Goal: Task Accomplishment & Management: Manage account settings

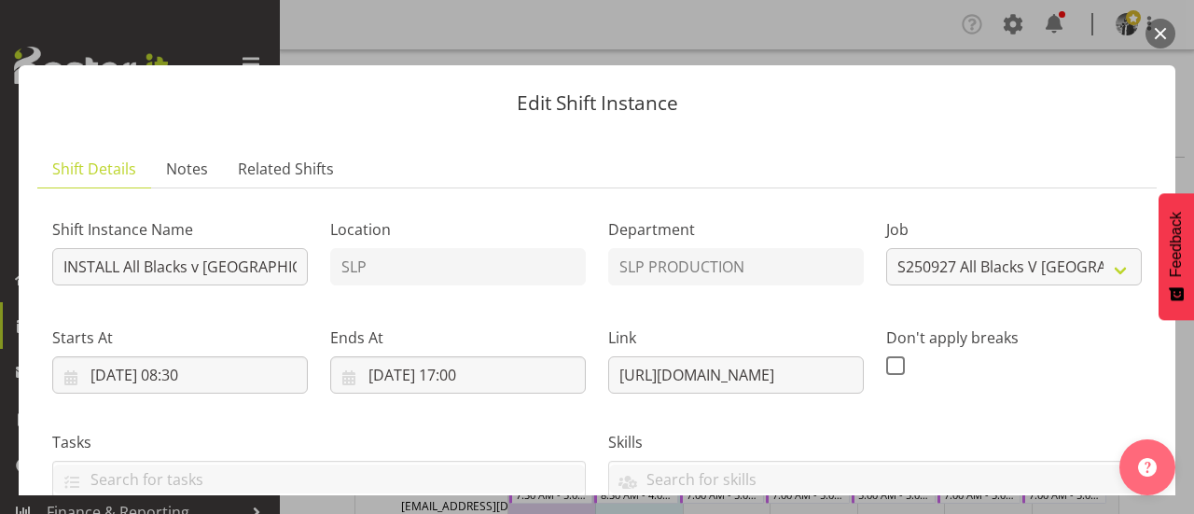
select select "10198"
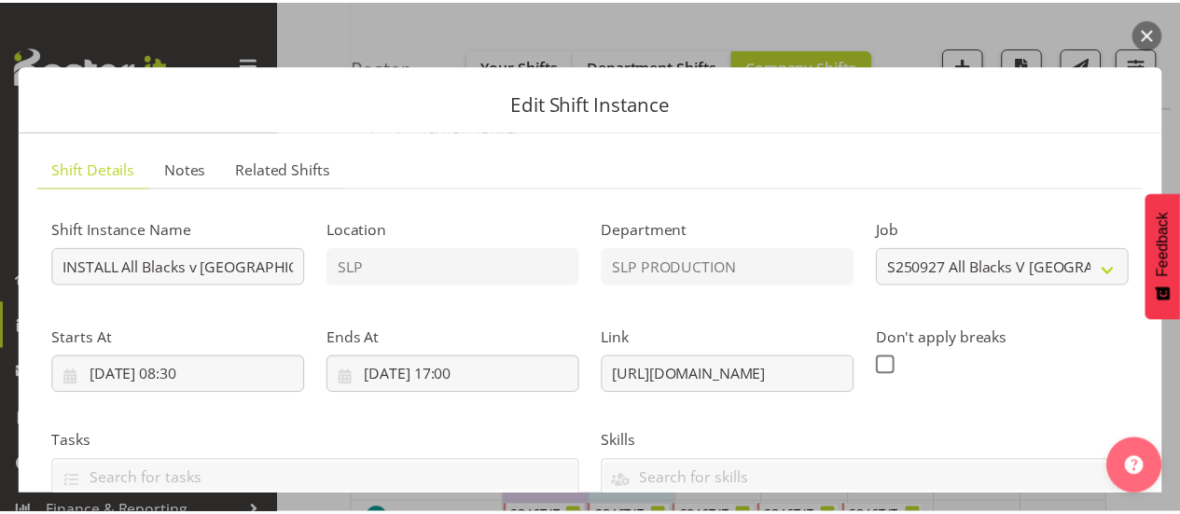
scroll to position [93, 0]
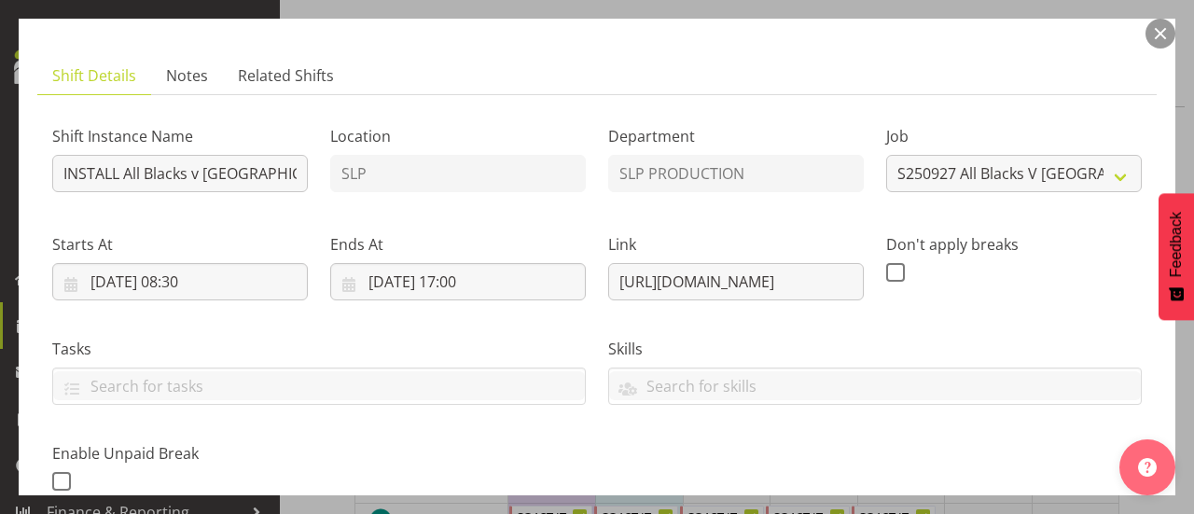
click at [1157, 27] on button "button" at bounding box center [1161, 34] width 30 height 30
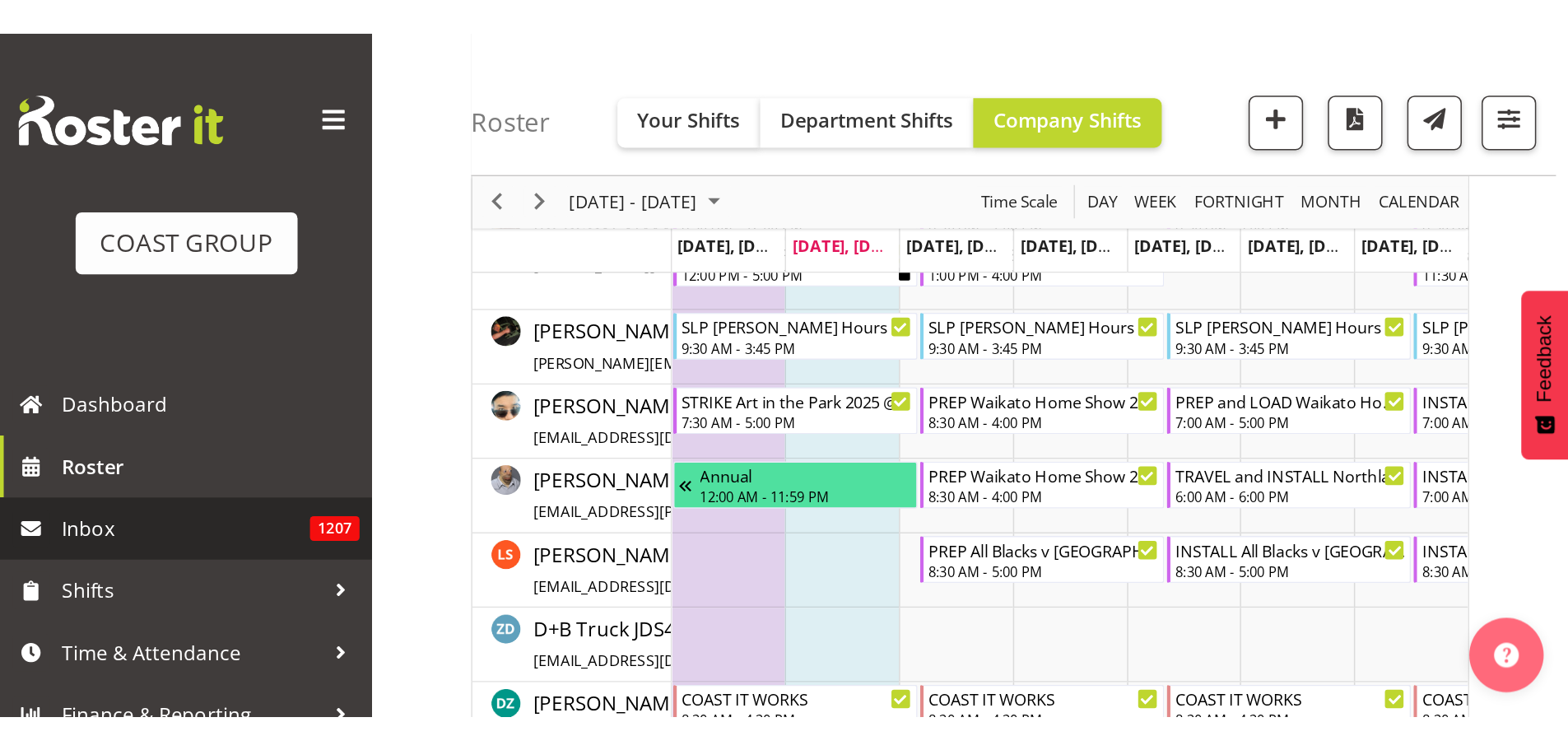
scroll to position [178, 0]
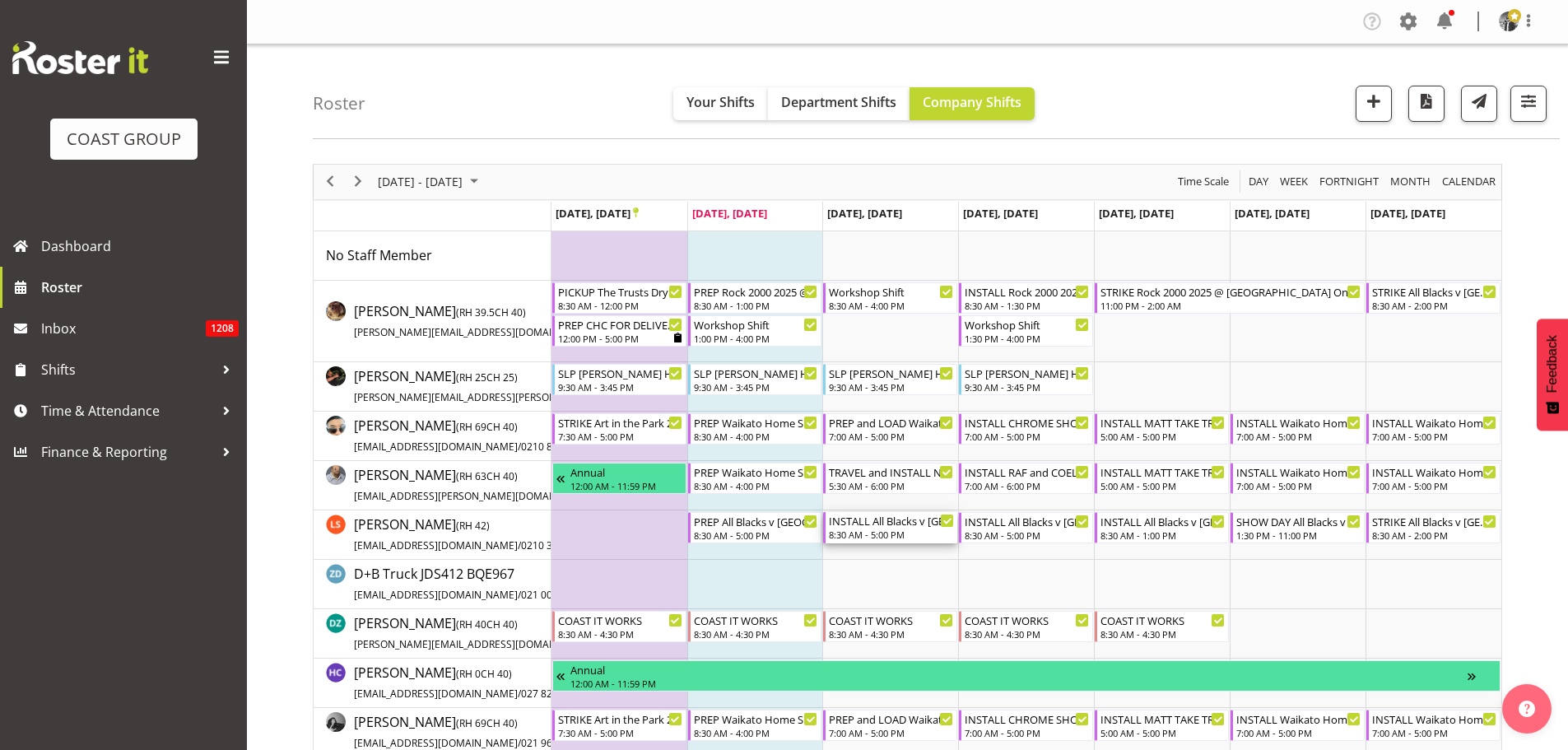
click at [896, 530] on div "8:30 AM - 5:00 PM" at bounding box center [891, 534] width 125 height 13
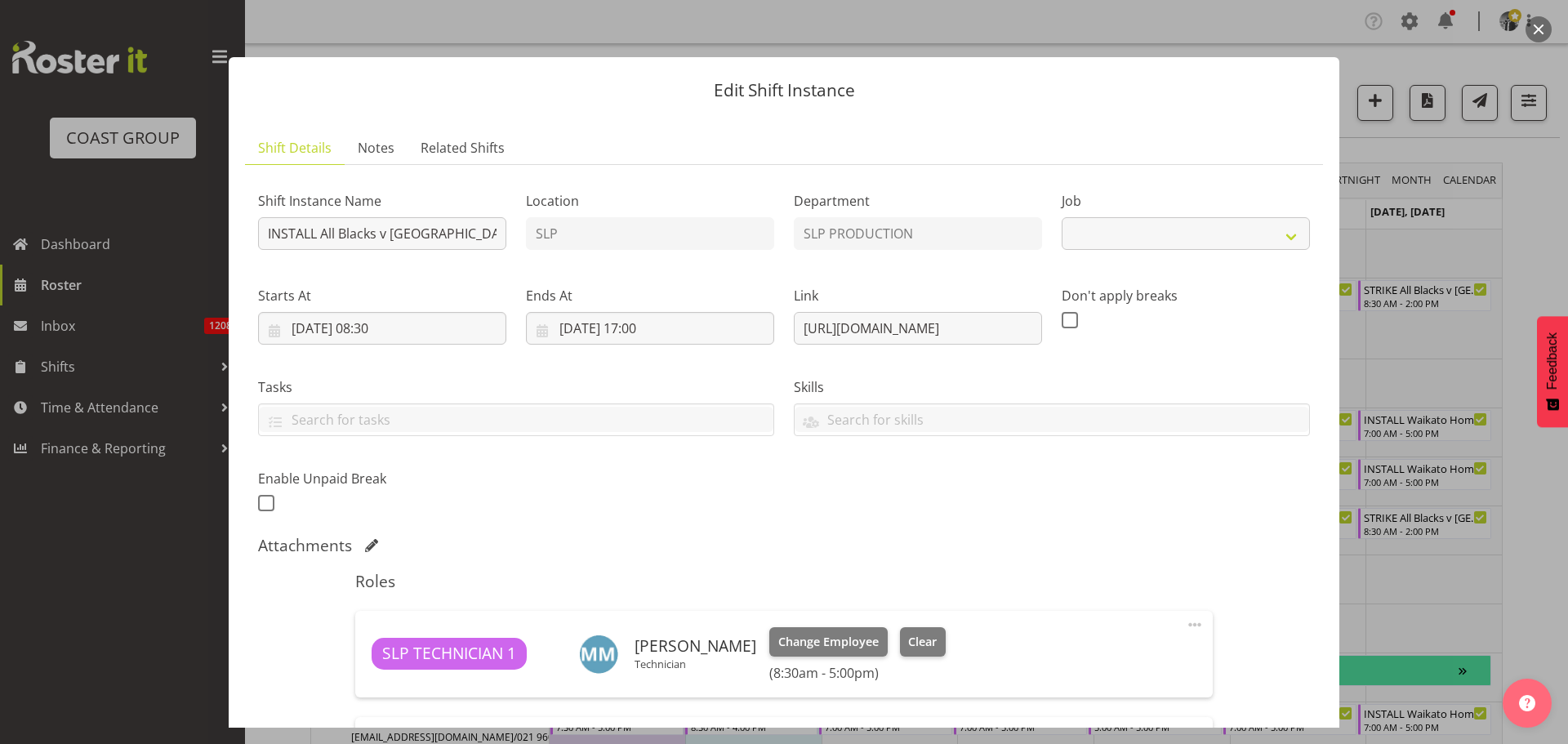
select select "10198"
drag, startPoint x: 371, startPoint y: 242, endPoint x: 595, endPoint y: 253, distance: 224.3
click at [595, 253] on div "Shift Instance Name INSTALL All Blacks v Australia 2025 @ Eden Park On Site @ T…" at bounding box center [784, 347] width 1072 height 358
click at [498, 238] on input "INSTALL All Blacks v [GEOGRAPHIC_DATA] 2025 @ [GEOGRAPHIC_DATA] On Site @ TBC" at bounding box center [383, 233] width 249 height 32
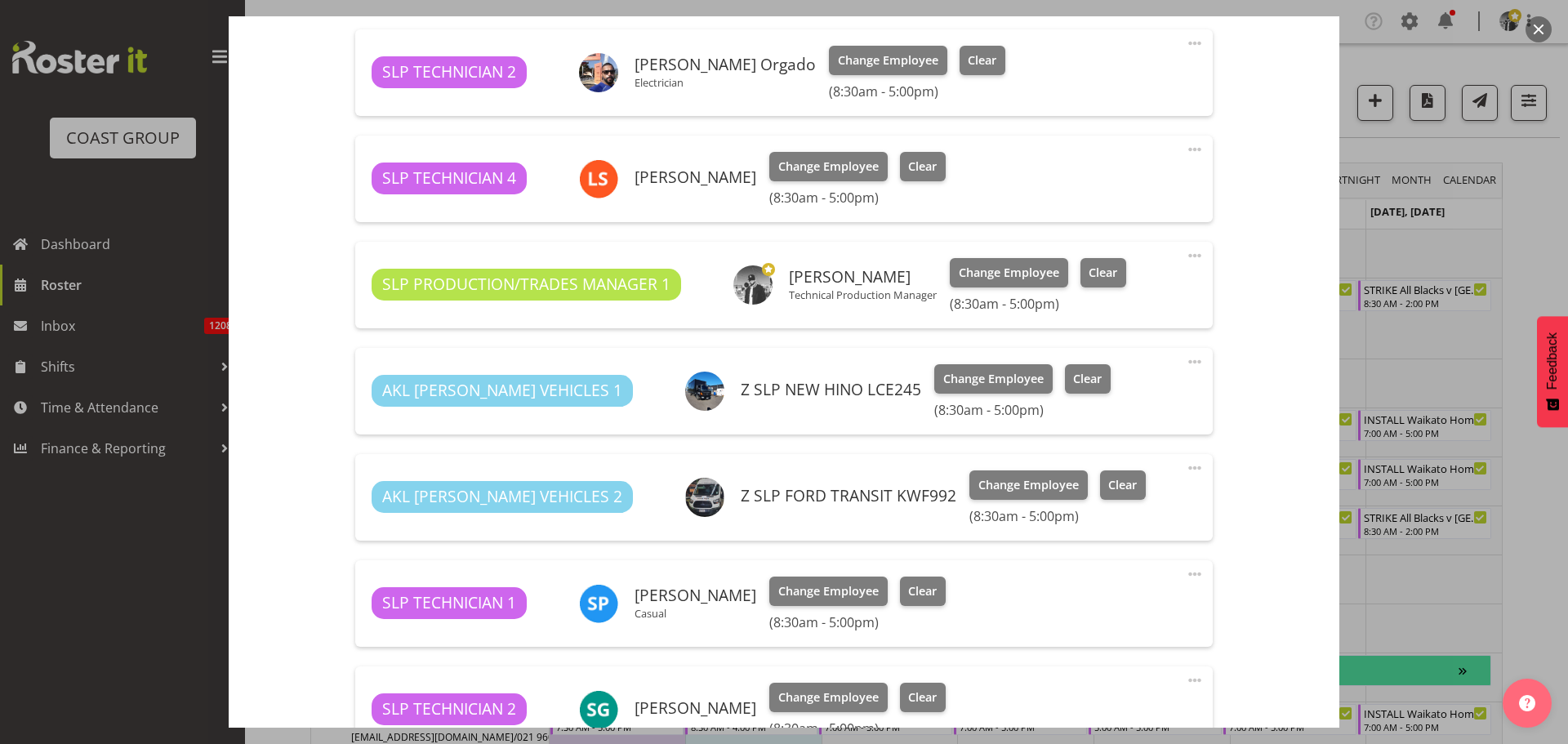
scroll to position [932, 0]
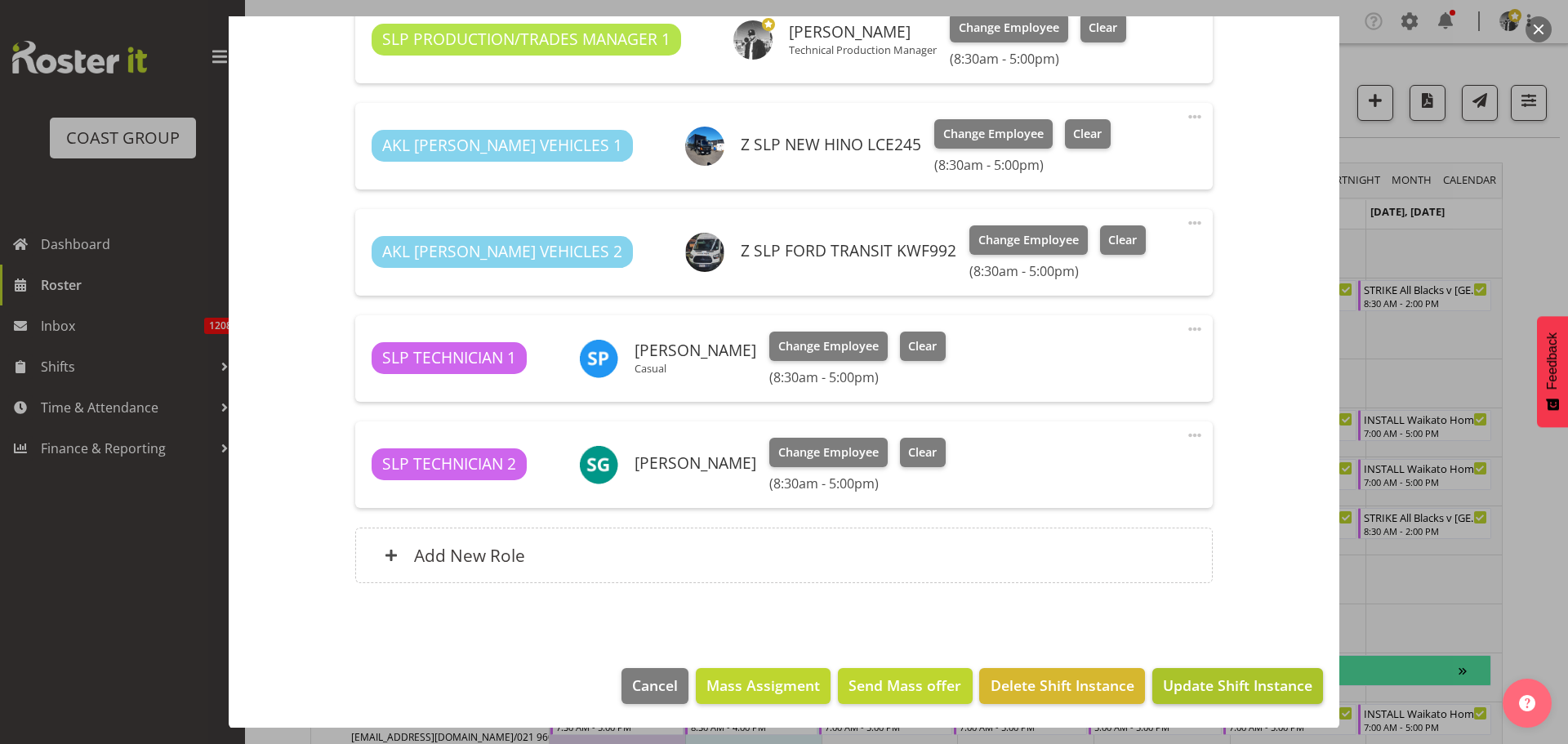
type input "INSTALL All Blacks v Australia 2025 @ Eden Park On Site @ 0900"
click at [1192, 679] on span "Update Shift Instance" at bounding box center [1237, 685] width 150 height 21
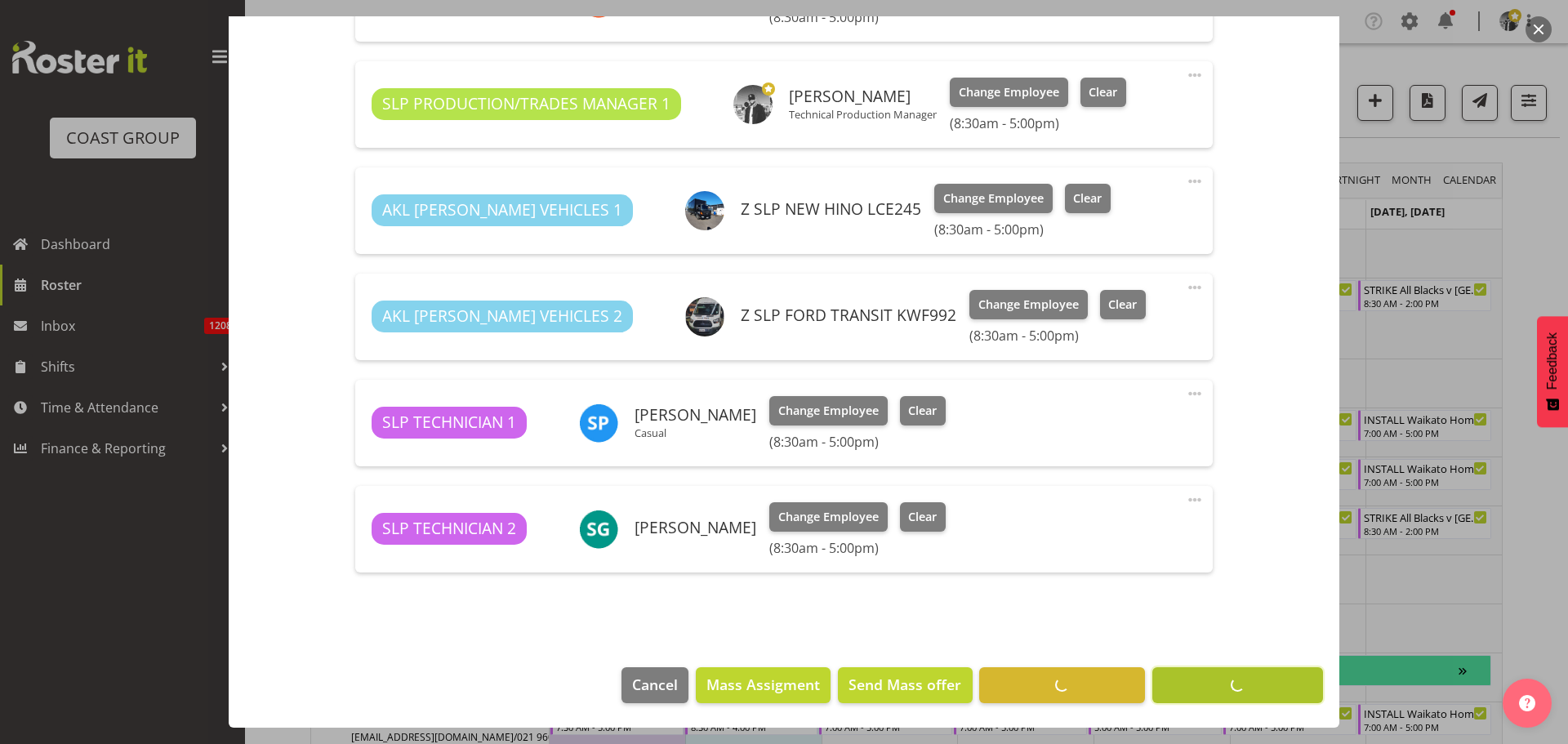
scroll to position [867, 0]
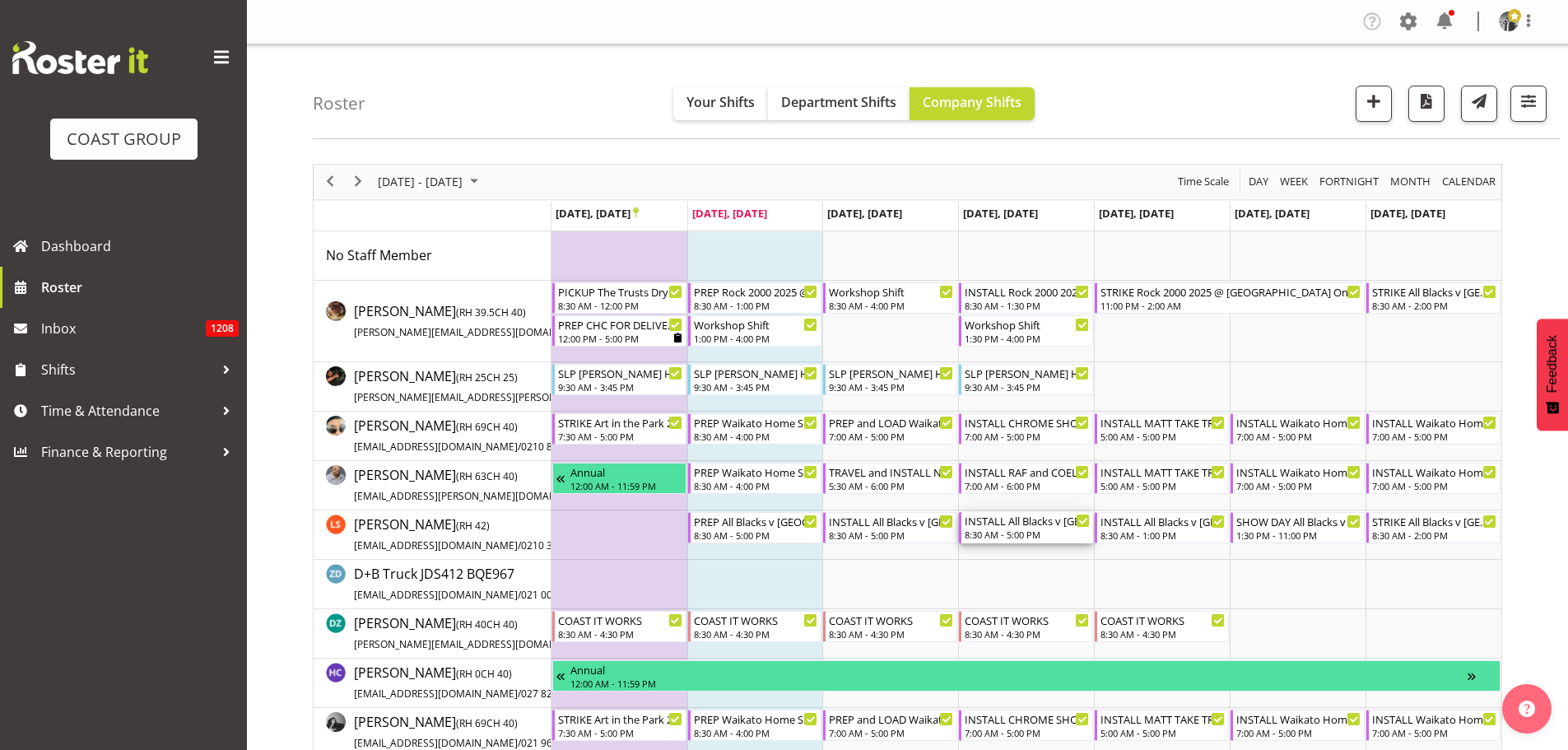
click at [1024, 529] on div "8:30 AM - 5:00 PM" at bounding box center [1027, 534] width 125 height 13
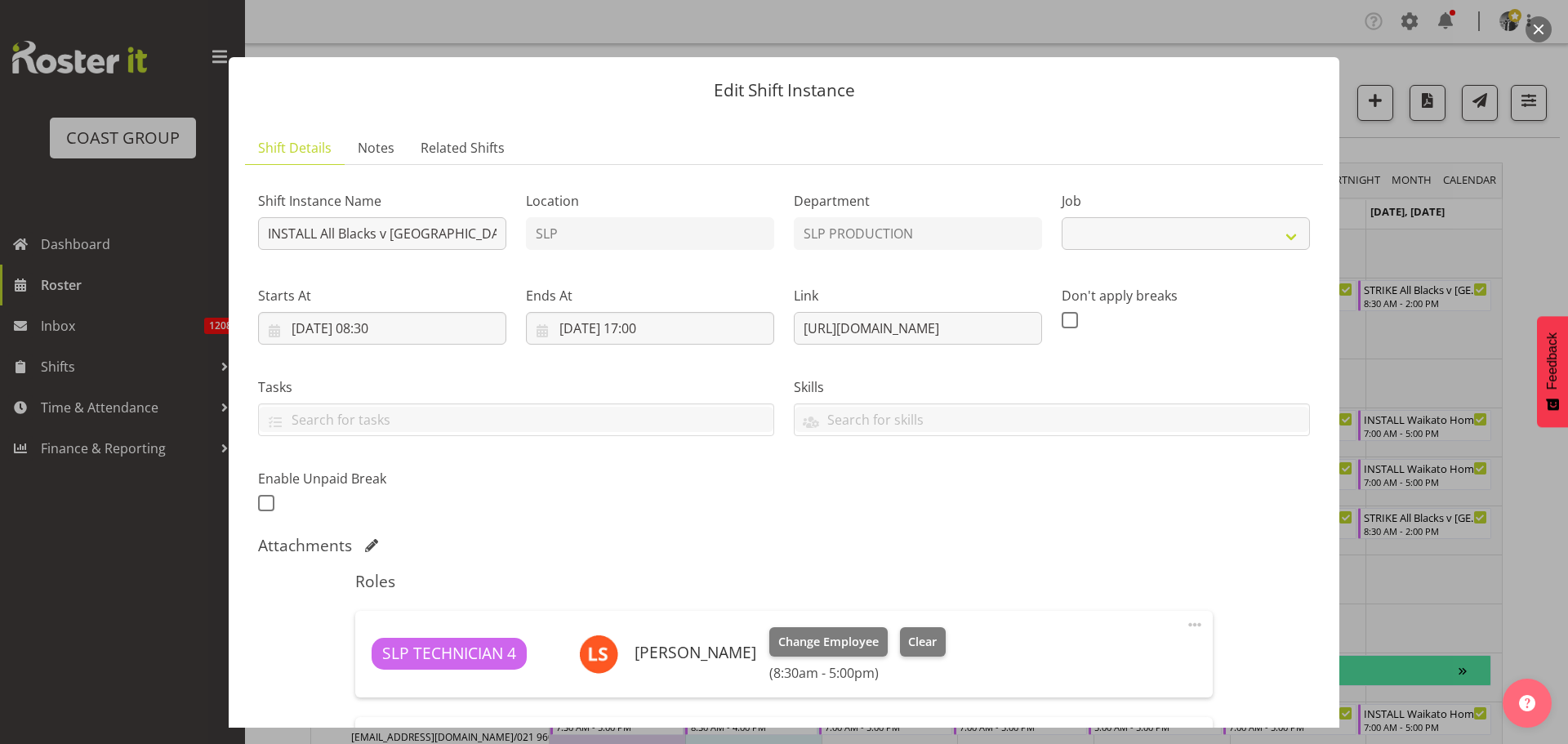
select select "10198"
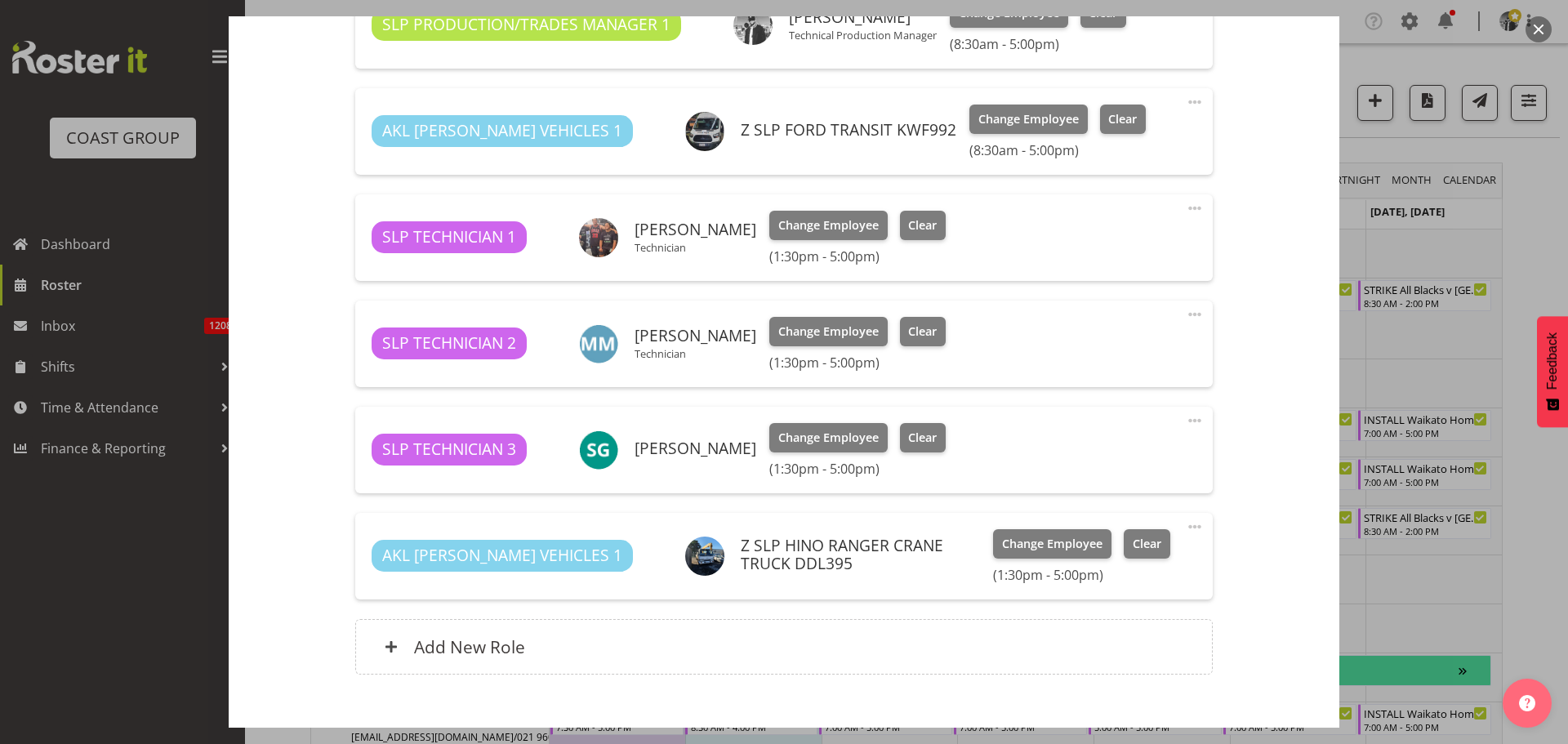
scroll to position [326, 0]
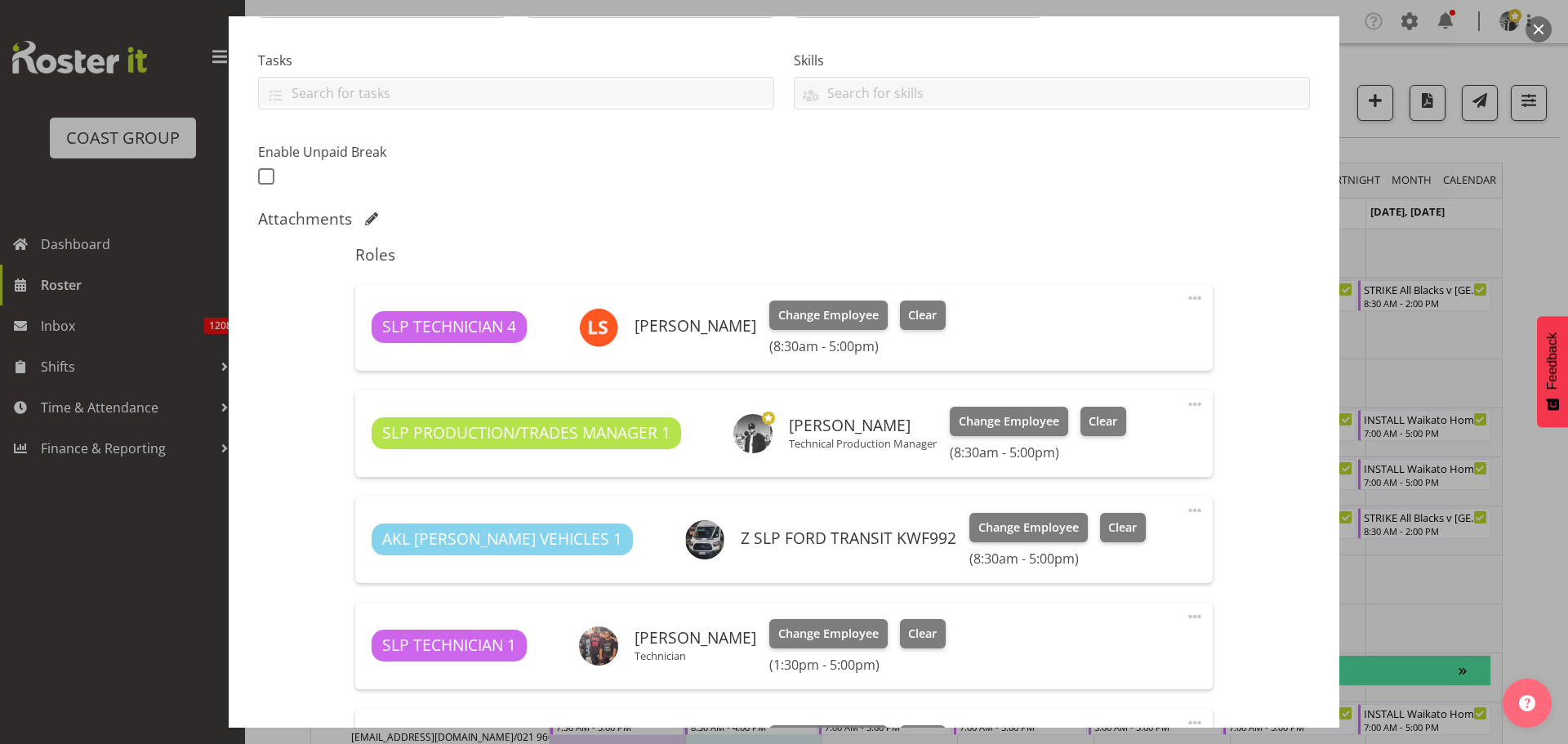
click at [1536, 29] on button "button" at bounding box center [1539, 30] width 26 height 26
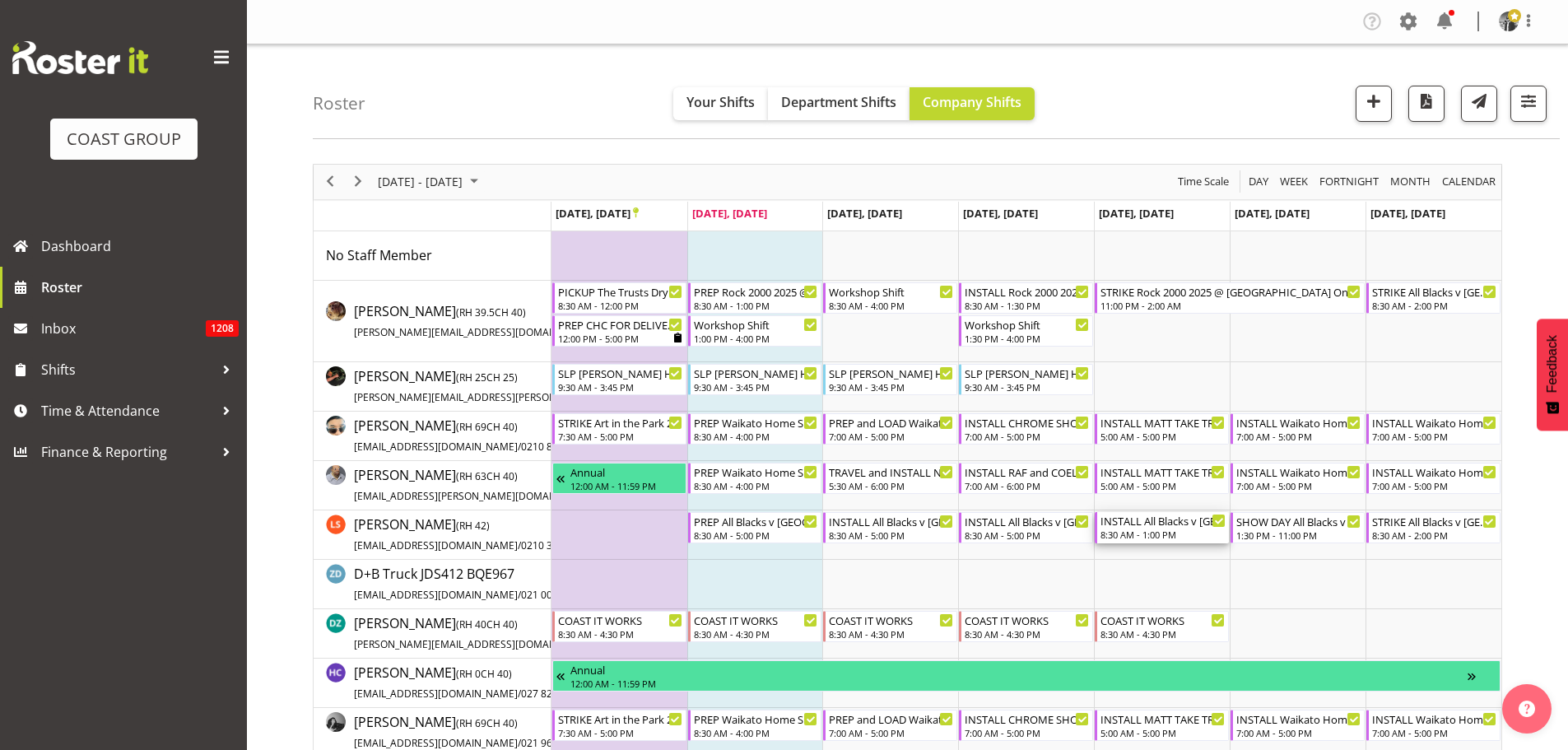
click at [1142, 526] on div "INSTALL All Blacks v [GEOGRAPHIC_DATA] 2025 @ [GEOGRAPHIC_DATA] On Site @ TBC" at bounding box center [1163, 520] width 125 height 17
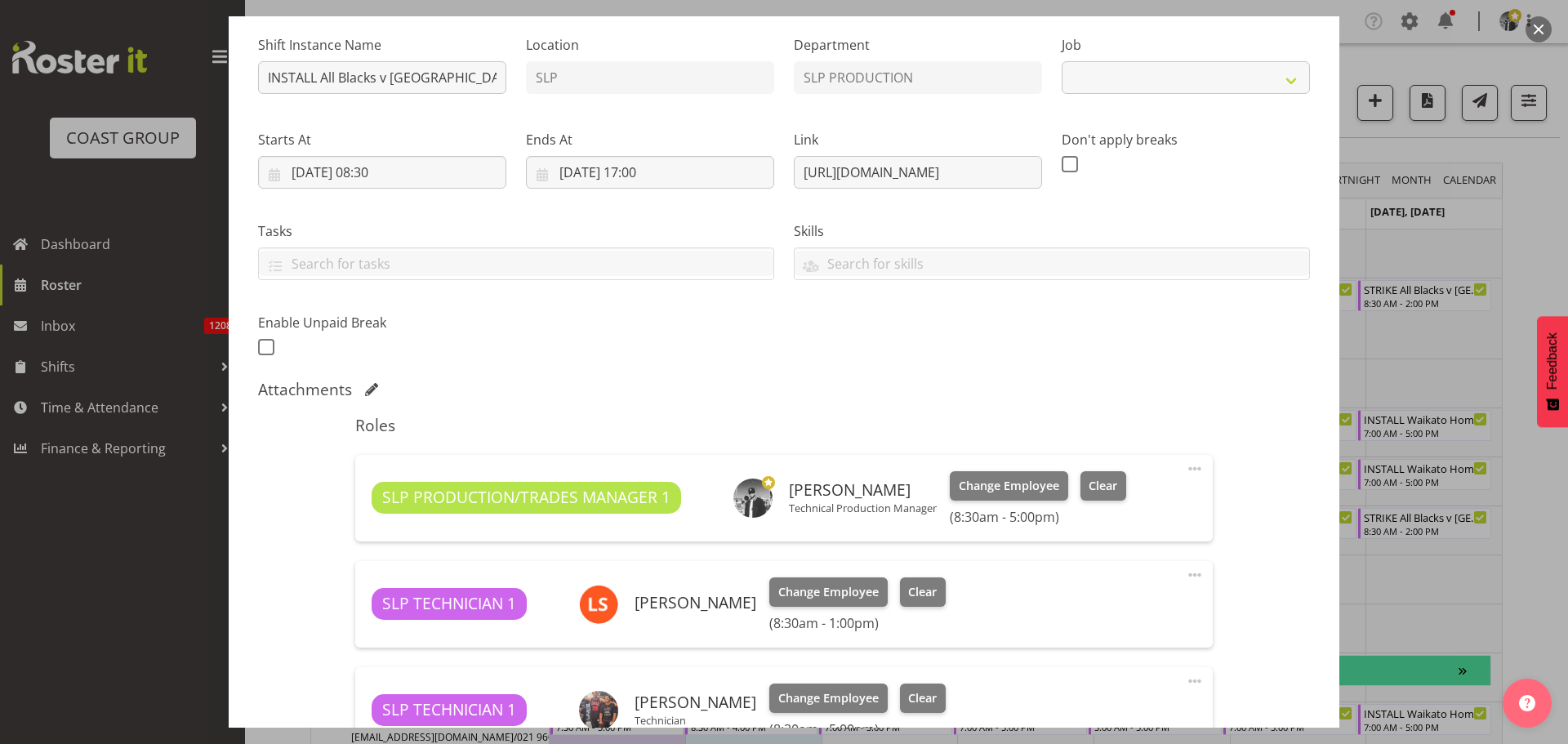
select select "10198"
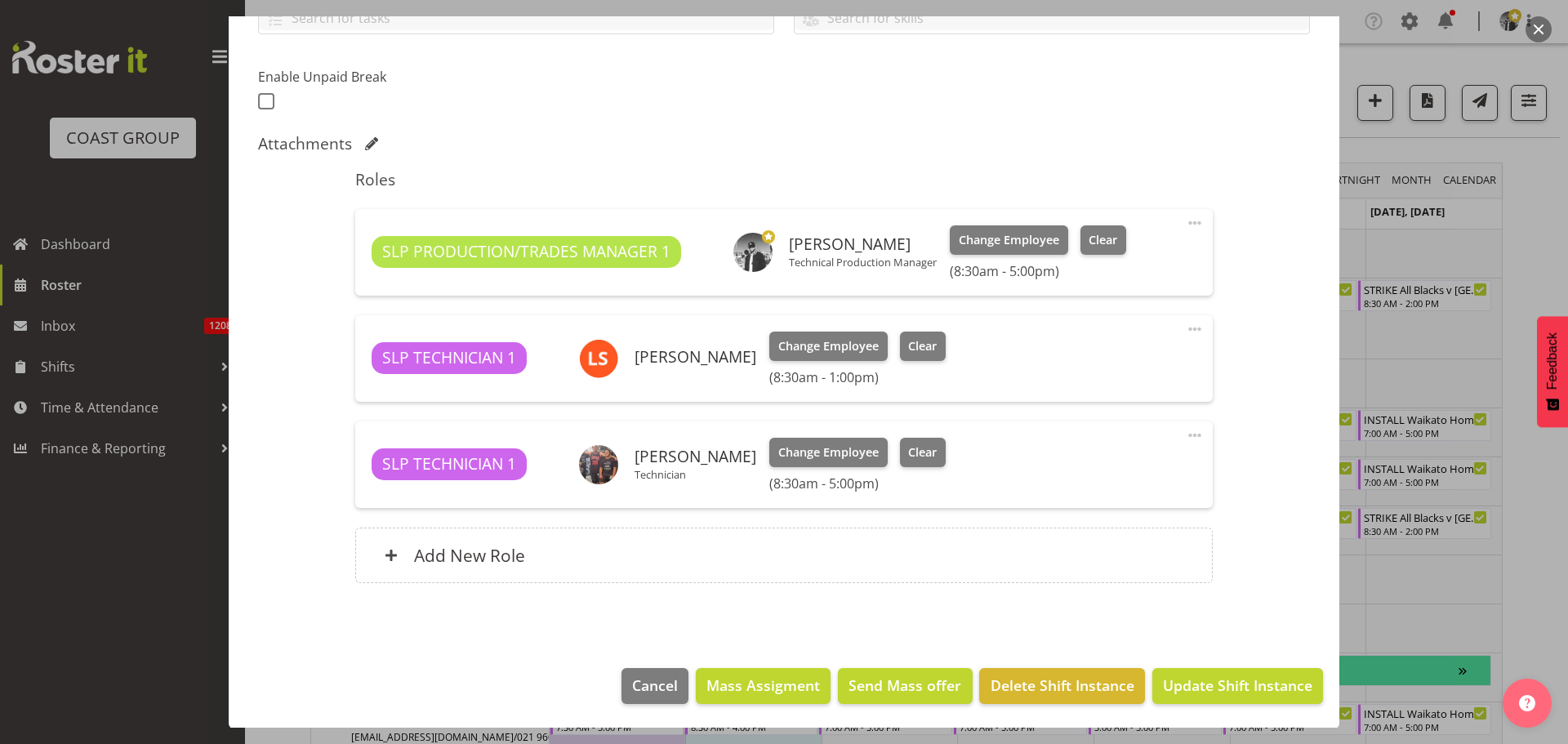
scroll to position [0, 0]
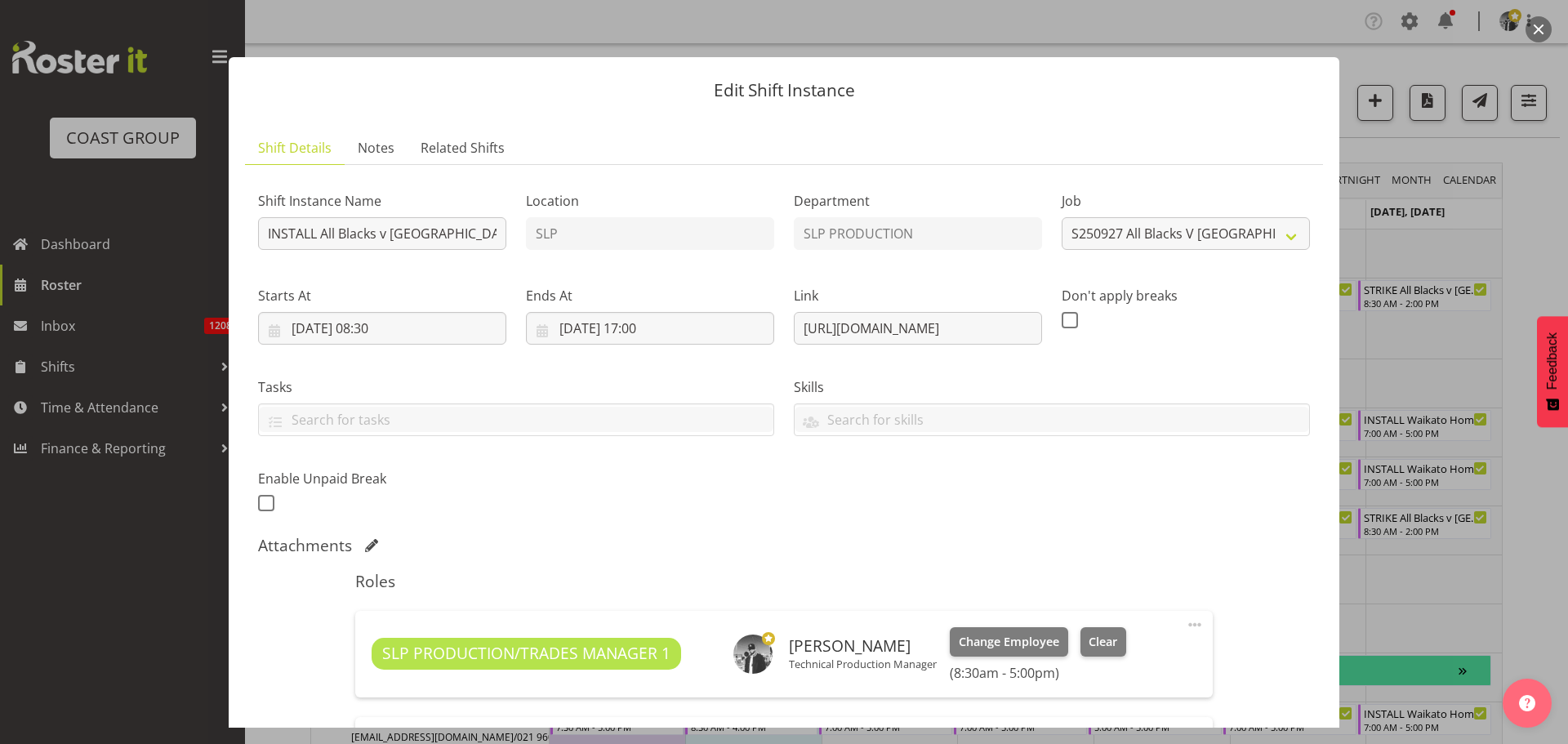
click at [1534, 30] on button "button" at bounding box center [1539, 30] width 26 height 26
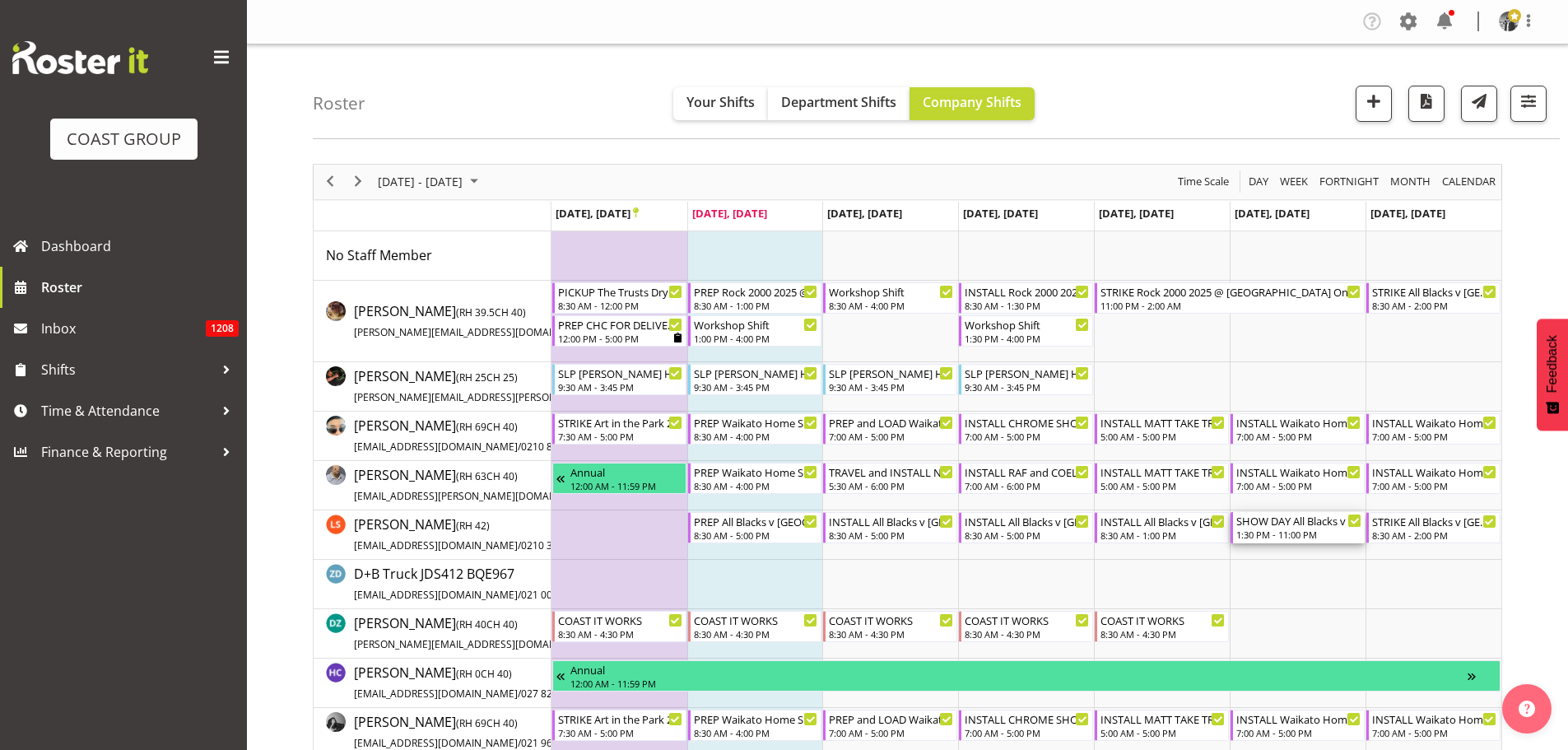
click at [1282, 520] on div "SHOW DAY All Blacks v [GEOGRAPHIC_DATA] 2025 @ [GEOGRAPHIC_DATA] On Site @ TBC" at bounding box center [1299, 520] width 125 height 17
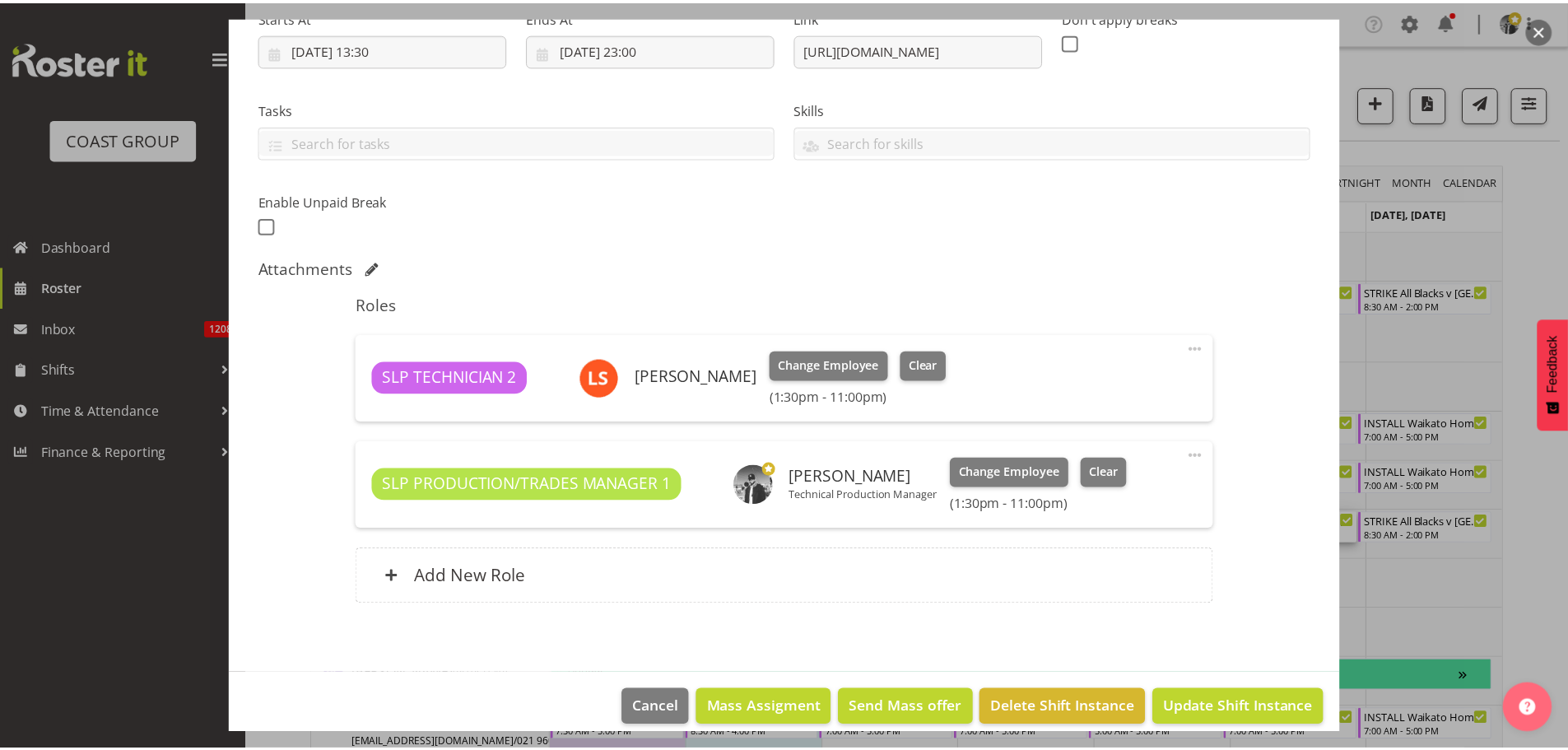
scroll to position [298, 0]
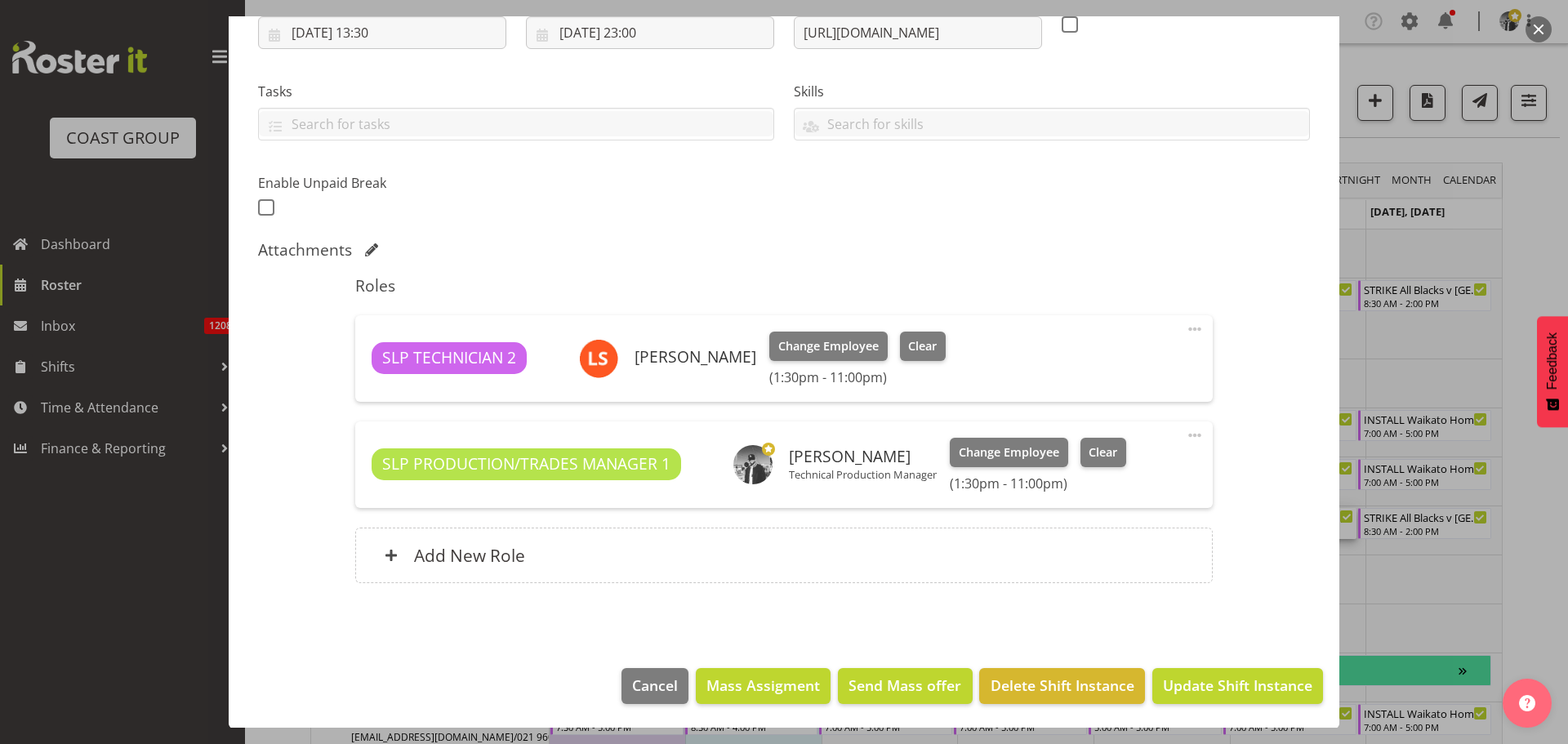
select select "10198"
click at [1532, 31] on button "button" at bounding box center [1539, 30] width 26 height 26
